Goal: Task Accomplishment & Management: Complete application form

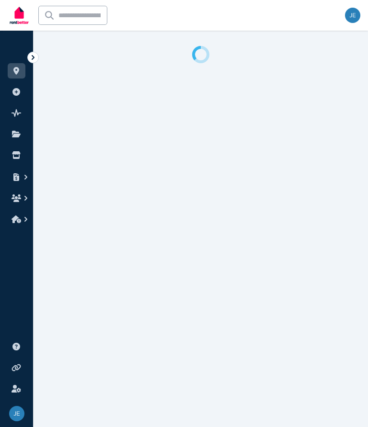
select select "**********"
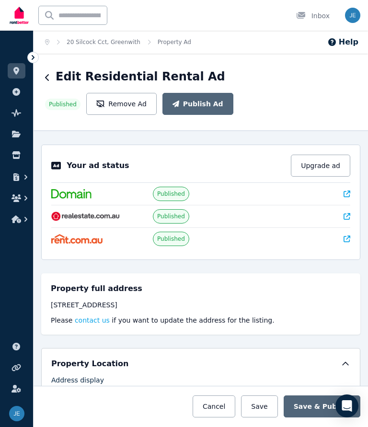
click at [322, 18] on div "Inbox" at bounding box center [313, 16] width 34 height 10
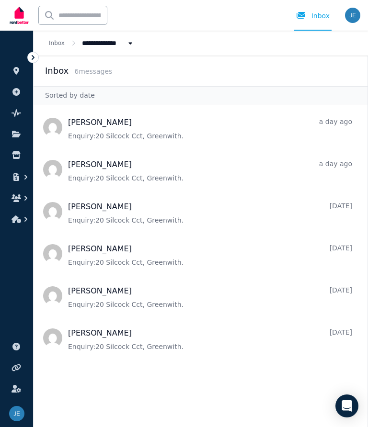
click at [21, 194] on icon "button" at bounding box center [26, 198] width 10 height 10
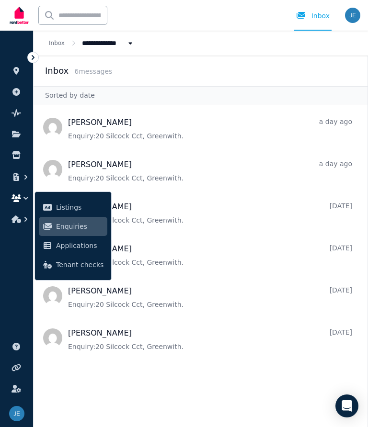
click at [22, 417] on img at bounding box center [16, 413] width 15 height 15
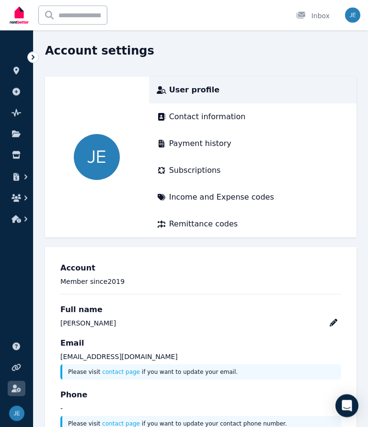
scroll to position [25, 0]
click at [24, 72] on link at bounding box center [17, 70] width 18 height 15
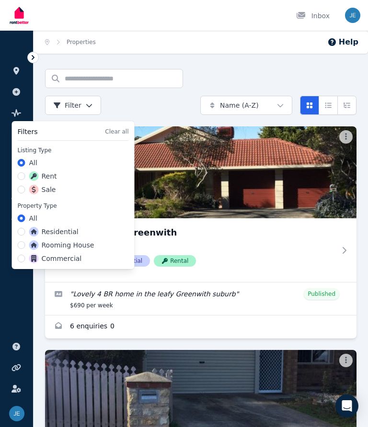
click at [82, 109] on html "Open main menu Inbox Open user menu ORGANISE Properties Add property Pulse BETA…" at bounding box center [184, 213] width 368 height 427
click at [94, 110] on html "Open main menu Inbox Open user menu ORGANISE Properties Add property Pulse BETA…" at bounding box center [184, 213] width 368 height 427
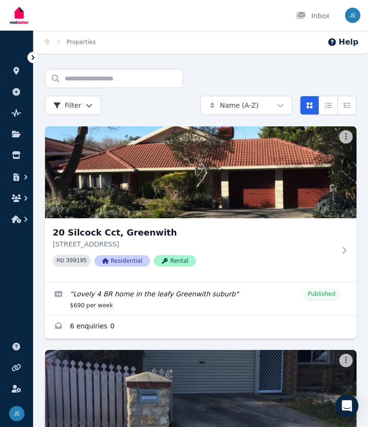
click at [29, 172] on icon "button" at bounding box center [26, 177] width 10 height 10
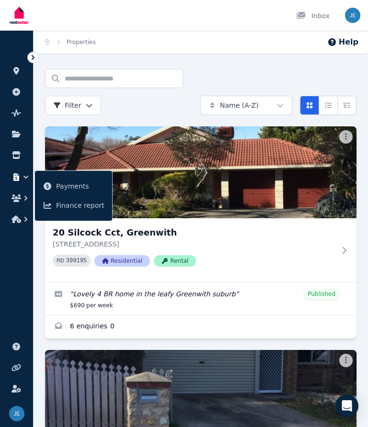
click at [26, 199] on icon "button" at bounding box center [25, 198] width 3 height 5
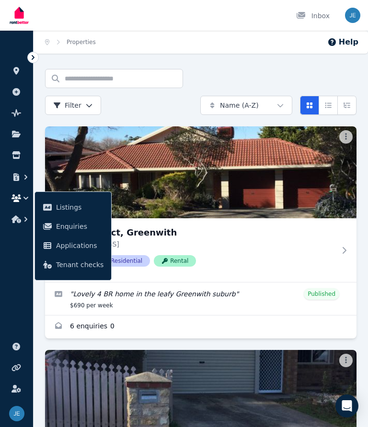
click at [68, 201] on link "Listings" at bounding box center [73, 207] width 68 height 19
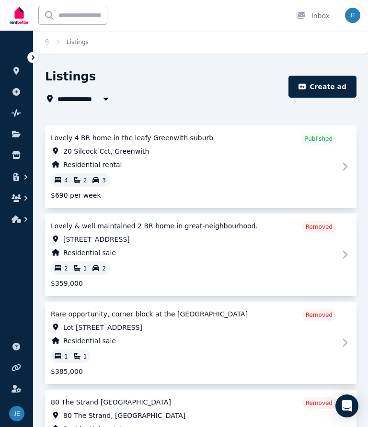
click at [123, 147] on span "20 Silcock Cct, Greenwith" at bounding box center [106, 151] width 86 height 10
select select "**********"
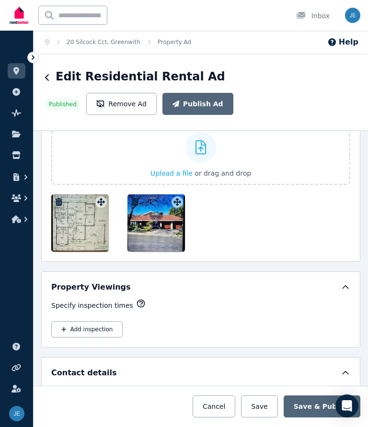
scroll to position [1530, 0]
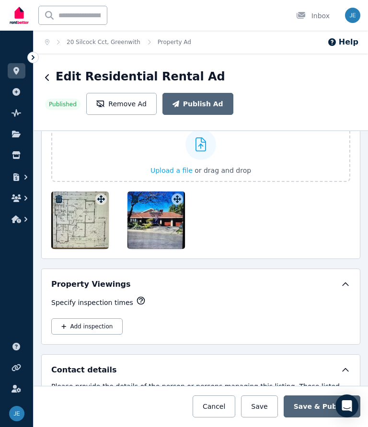
click at [108, 326] on button "Add inspection" at bounding box center [86, 326] width 71 height 16
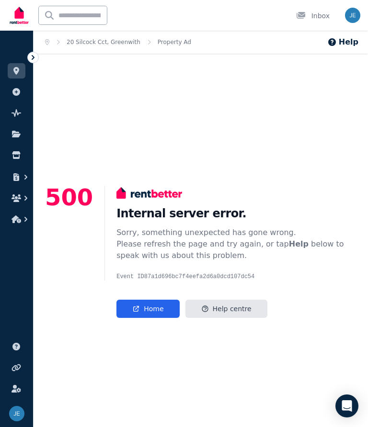
click at [242, 318] on link "Help centre" at bounding box center [226, 309] width 82 height 18
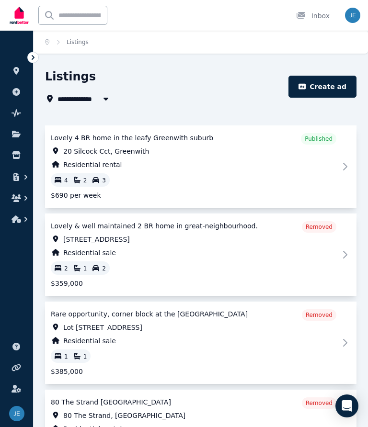
click at [102, 155] on span "20 Silcock Cct, Greenwith" at bounding box center [106, 151] width 86 height 10
select select "**********"
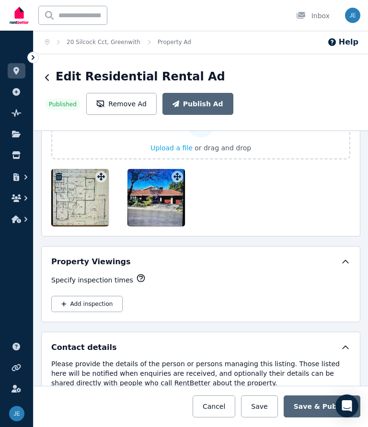
scroll to position [1553, 0]
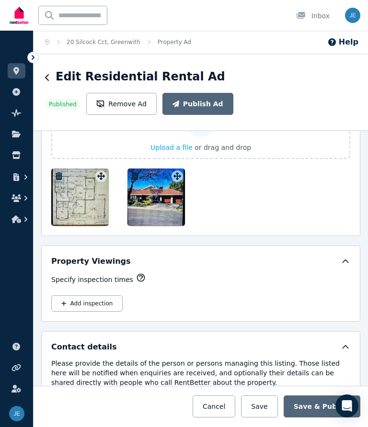
click at [349, 261] on icon at bounding box center [345, 262] width 10 height 10
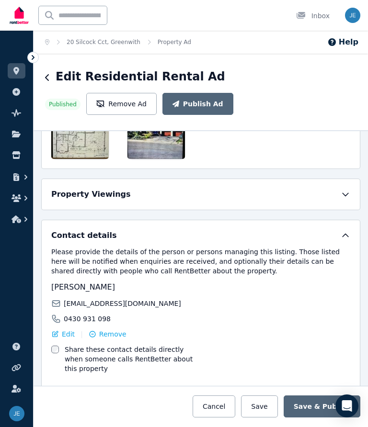
scroll to position [1619, 0]
click at [349, 197] on icon at bounding box center [345, 195] width 10 height 10
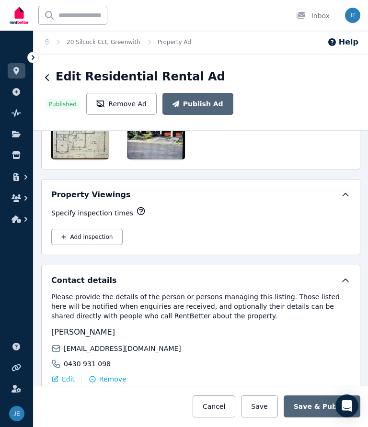
click at [141, 210] on icon "button" at bounding box center [140, 211] width 7 height 7
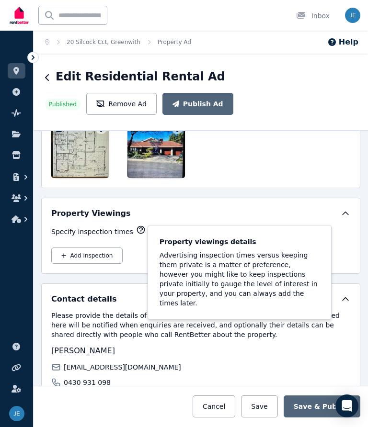
scroll to position [1599, 0]
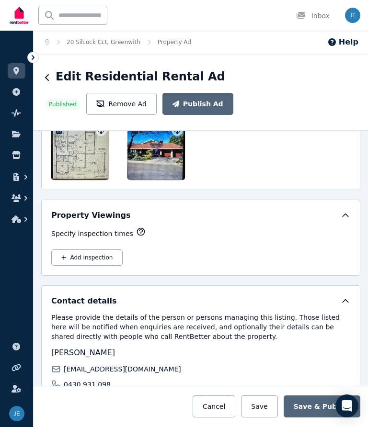
click at [183, 259] on div "Add inspection" at bounding box center [200, 257] width 299 height 16
click at [220, 256] on div "Add inspection" at bounding box center [200, 257] width 299 height 16
click at [235, 238] on div "Specify inspection times" at bounding box center [200, 233] width 299 height 13
click at [85, 254] on button "Add inspection" at bounding box center [86, 257] width 71 height 16
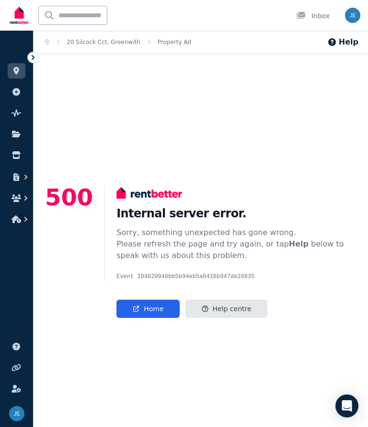
click at [349, 45] on button "Help" at bounding box center [342, 41] width 31 height 11
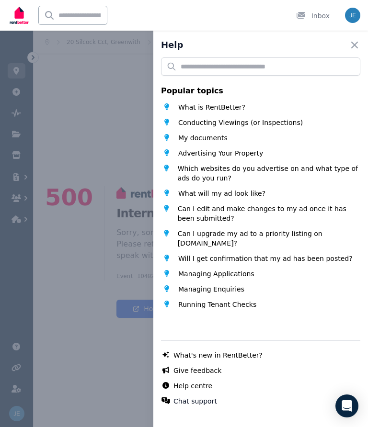
click at [357, 44] on icon "button" at bounding box center [353, 44] width 11 height 11
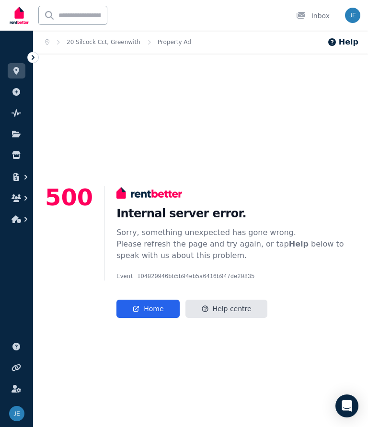
click at [359, 17] on img "button" at bounding box center [352, 15] width 15 height 15
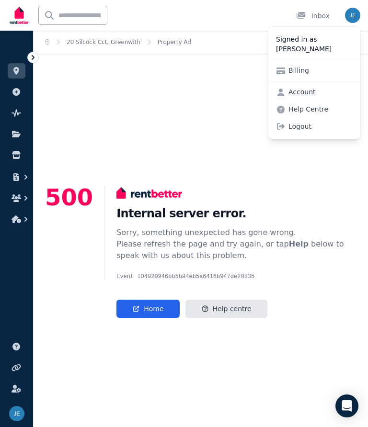
click at [324, 112] on link "Help Centre" at bounding box center [301, 109] width 67 height 17
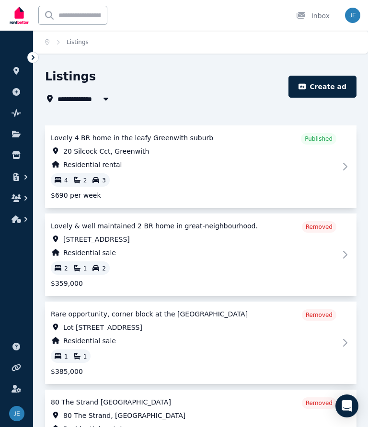
click at [111, 147] on span "20 Silcock Cct, Greenwith" at bounding box center [106, 151] width 86 height 10
select select "**********"
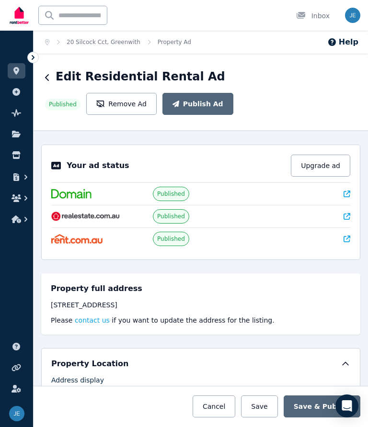
click at [348, 214] on icon at bounding box center [346, 216] width 7 height 7
